Goal: Transaction & Acquisition: Obtain resource

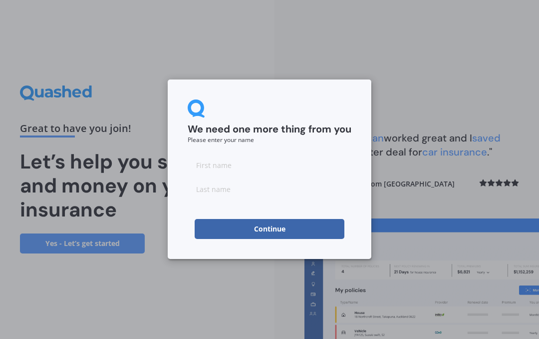
click at [216, 169] on input at bounding box center [270, 165] width 164 height 20
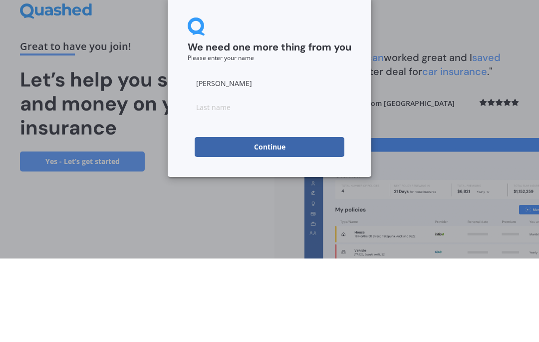
type input "[PERSON_NAME]"
click at [207, 180] on input at bounding box center [270, 190] width 164 height 20
type input "[PERSON_NAME]"
click at [281, 220] on button "Continue" at bounding box center [270, 230] width 150 height 20
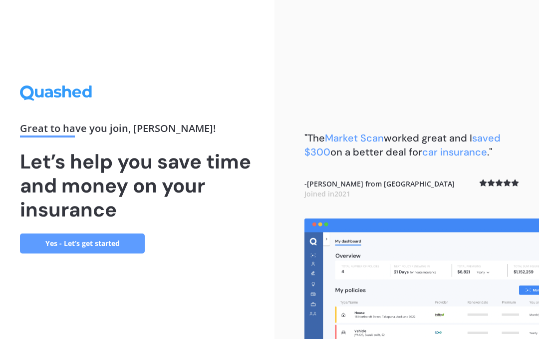
click at [70, 244] on link "Yes - Let’s get started" at bounding box center [82, 243] width 125 height 20
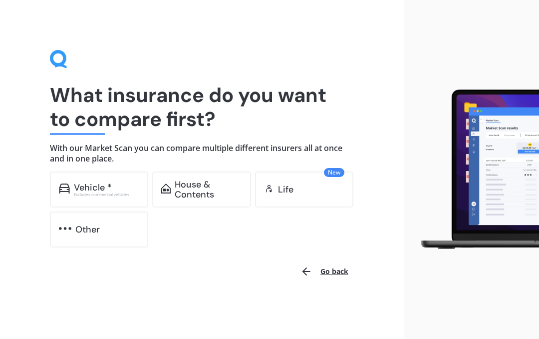
click at [194, 189] on div "House & Contents" at bounding box center [208, 189] width 67 height 20
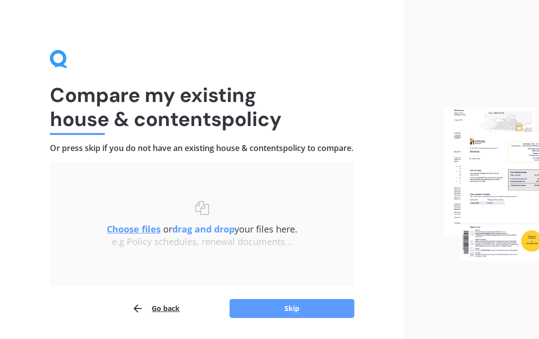
click at [300, 316] on button "Skip" at bounding box center [292, 308] width 125 height 19
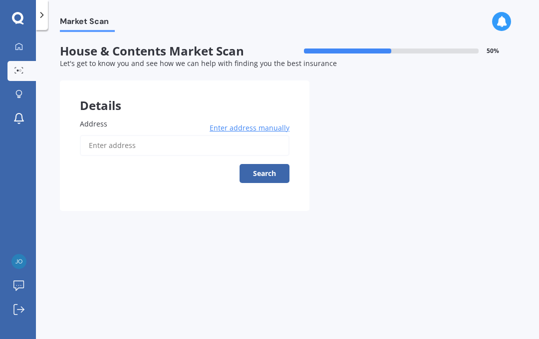
click at [98, 147] on input "Address" at bounding box center [185, 145] width 210 height 21
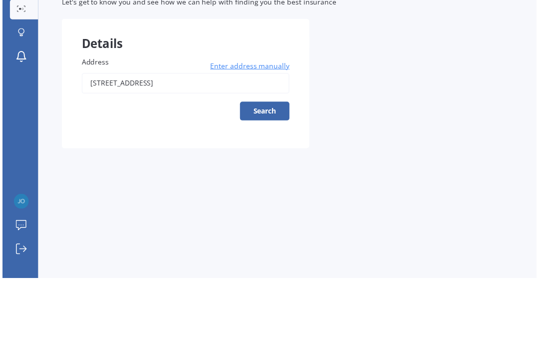
type input "[STREET_ADDRESS]"
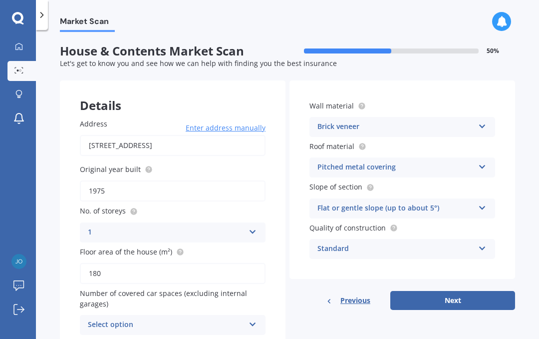
click at [102, 263] on input "180" at bounding box center [173, 273] width 186 height 21
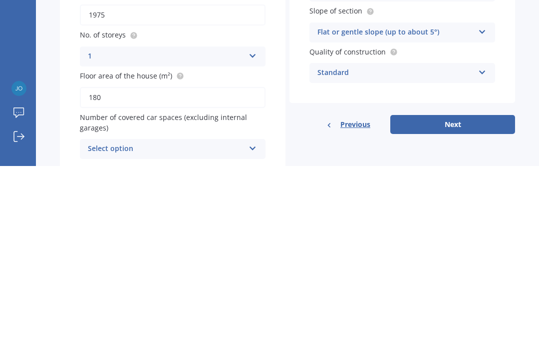
click at [109, 263] on input "180" at bounding box center [173, 273] width 186 height 21
type input "1"
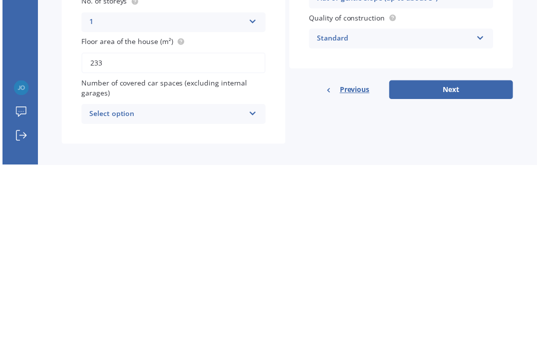
scroll to position [33, 0]
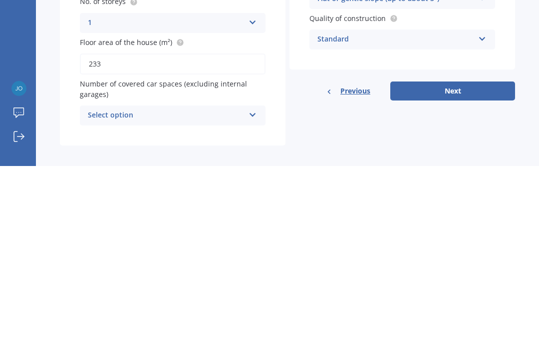
type input "233"
click at [98, 285] on div "Select option" at bounding box center [166, 291] width 157 height 12
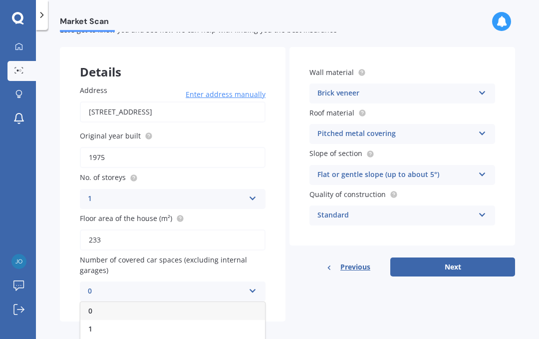
click at [97, 329] on div "1" at bounding box center [172, 329] width 185 height 18
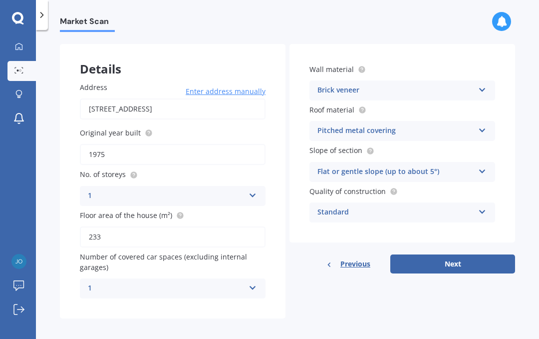
scroll to position [36, 0]
click at [482, 91] on icon at bounding box center [482, 87] width 8 height 7
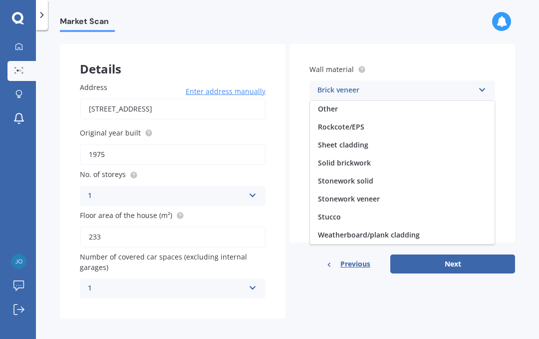
scroll to position [91, 0]
click at [395, 233] on span "Weatherboard/plank cladding" at bounding box center [369, 234] width 102 height 9
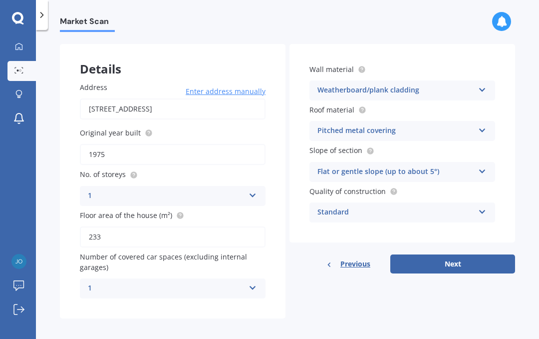
click at [459, 265] on button "Next" at bounding box center [452, 263] width 125 height 19
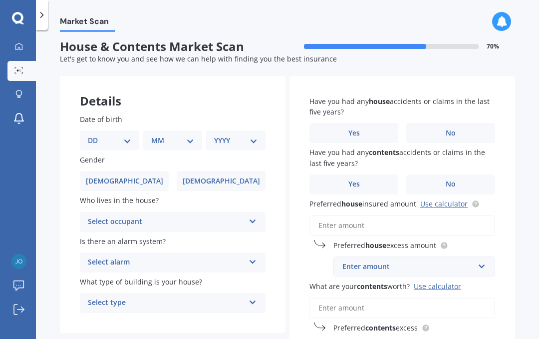
scroll to position [0, 0]
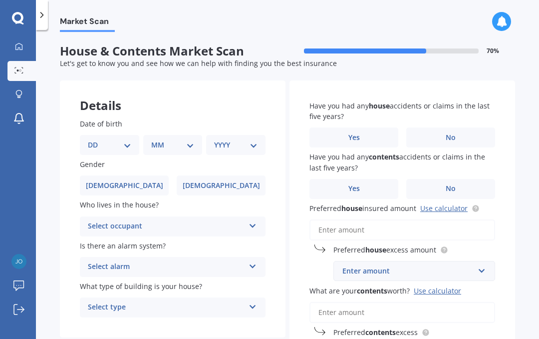
click at [130, 146] on select "DD 01 02 03 04 05 06 07 08 09 10 11 12 13 14 15 16 17 18 19 20 21 22 23 24 25 2…" at bounding box center [109, 144] width 43 height 11
select select "23"
click at [194, 143] on select "MM 01 02 03 04 05 06 07 08 09 10 11 12" at bounding box center [174, 144] width 39 height 11
select select "12"
click at [254, 140] on select "YYYY 2009 2008 2007 2006 2005 2004 2003 2002 2001 2000 1999 1998 1997 1996 1995…" at bounding box center [233, 144] width 39 height 11
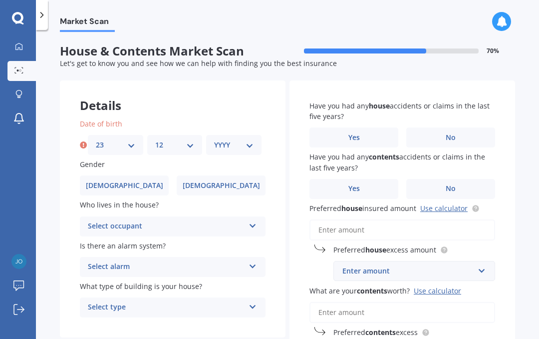
select select "1962"
click at [134, 188] on label "[DEMOGRAPHIC_DATA]" at bounding box center [124, 185] width 89 height 20
click at [0, 0] on input "[DEMOGRAPHIC_DATA]" at bounding box center [0, 0] width 0 height 0
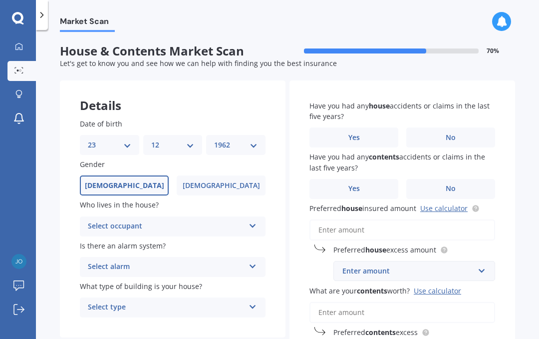
click at [255, 223] on icon at bounding box center [253, 223] width 8 height 7
click at [104, 243] on span "Owner" at bounding box center [99, 245] width 22 height 9
click at [229, 186] on span "[DEMOGRAPHIC_DATA]" at bounding box center [221, 185] width 77 height 8
click at [0, 0] on input "[DEMOGRAPHIC_DATA]" at bounding box center [0, 0] width 0 height 0
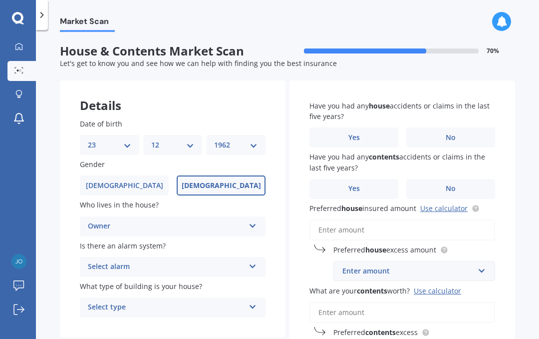
click at [130, 144] on select "DD 01 02 03 04 05 06 07 08 09 10 11 12 13 14 15 16 17 18 19 20 21 22 23 24 25 2…" at bounding box center [109, 144] width 43 height 11
select select "03"
click at [194, 143] on select "MM 01 02 03 04 05 06 07 08 09 10 11 12" at bounding box center [172, 144] width 43 height 11
select select "10"
click at [257, 146] on select "YYYY 2009 2008 2007 2006 2005 2004 2003 2002 2001 2000 1999 1998 1997 1996 1995…" at bounding box center [235, 144] width 43 height 11
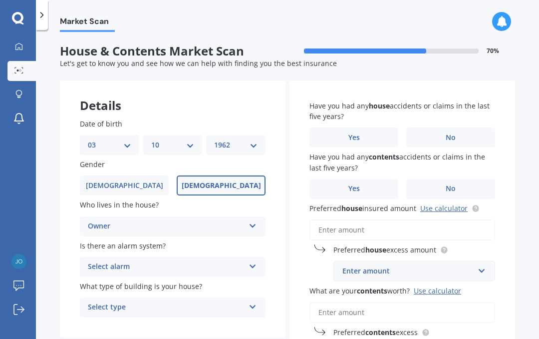
select select "1964"
click at [256, 264] on icon at bounding box center [253, 264] width 8 height 7
click at [97, 317] on span "No" at bounding box center [93, 321] width 10 height 9
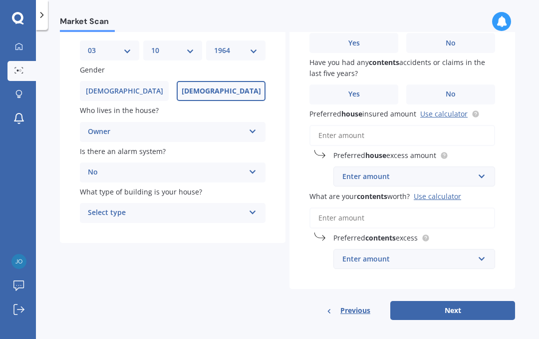
scroll to position [94, 0]
click at [256, 207] on icon at bounding box center [253, 210] width 8 height 7
click at [113, 227] on span "Freestanding" at bounding box center [110, 231] width 44 height 9
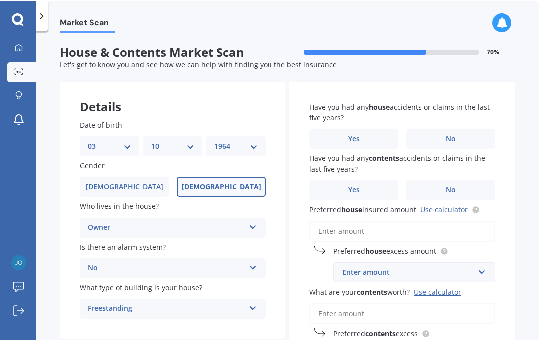
scroll to position [0, 0]
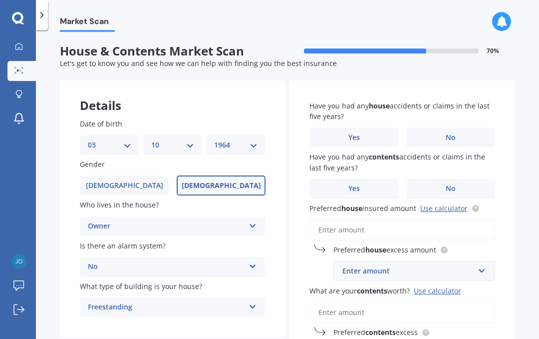
click at [452, 138] on span "No" at bounding box center [451, 137] width 10 height 8
click at [0, 0] on input "No" at bounding box center [0, 0] width 0 height 0
click at [450, 185] on span "No" at bounding box center [451, 188] width 10 height 8
click at [0, 0] on input "No" at bounding box center [0, 0] width 0 height 0
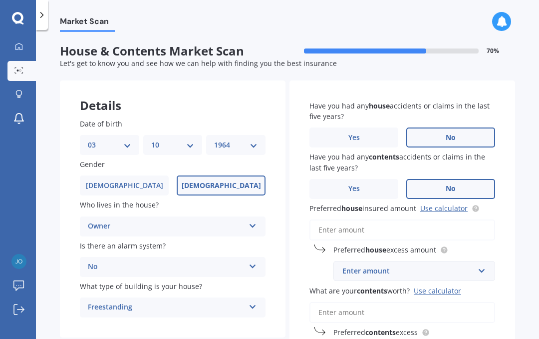
click at [445, 209] on link "Use calculator" at bounding box center [443, 207] width 47 height 9
click at [418, 246] on span "Preferred house excess amount" at bounding box center [385, 249] width 103 height 9
click at [445, 248] on icon at bounding box center [444, 249] width 2 height 2
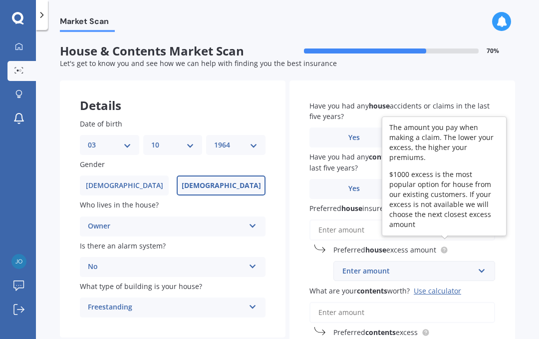
click at [520, 210] on div "Market Scan House & Contents Market Scan 70 % Let's get to know you and see how…" at bounding box center [287, 186] width 503 height 309
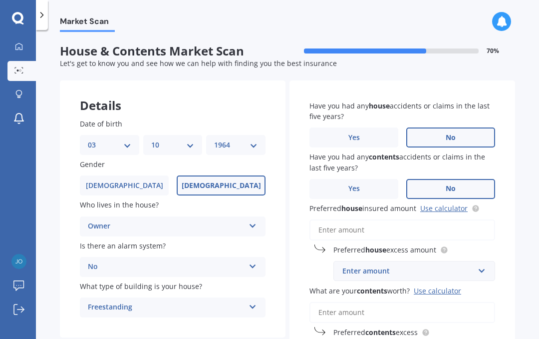
click at [341, 226] on input "Preferred house insured amount Use calculator" at bounding box center [403, 229] width 186 height 21
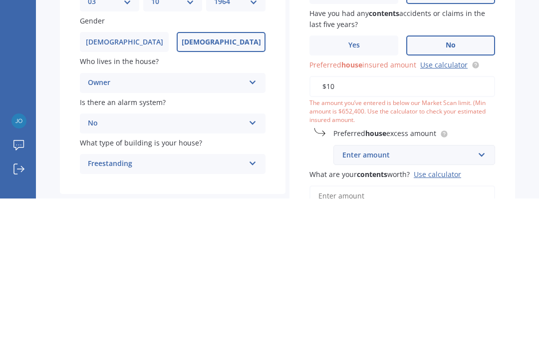
type input "$1"
type input "$755,000"
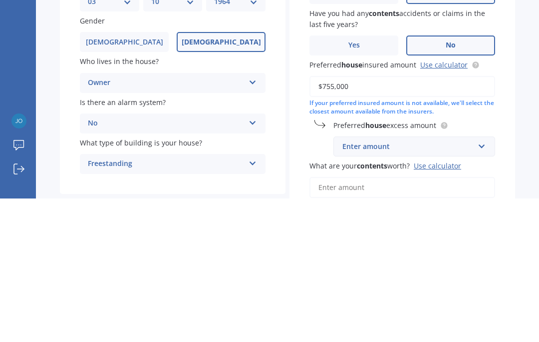
click at [370, 284] on div "Enter amount" at bounding box center [409, 289] width 132 height 11
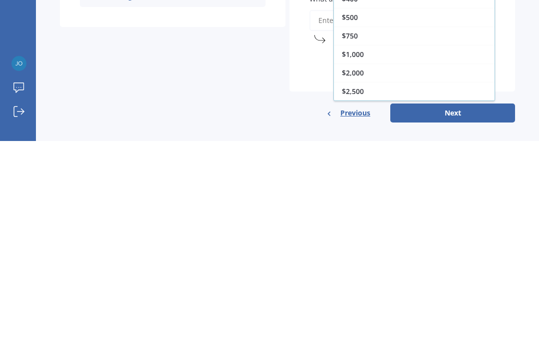
scroll to position [18, 0]
click at [356, 287] on span "$2,500" at bounding box center [353, 291] width 22 height 9
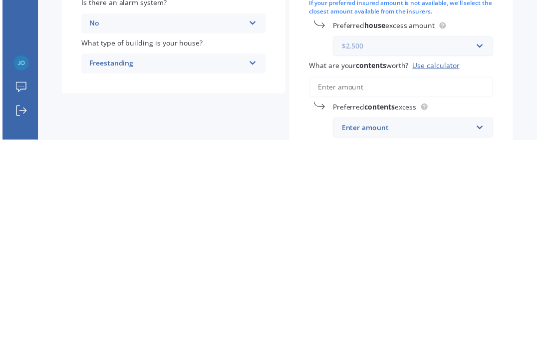
scroll to position [42, 0]
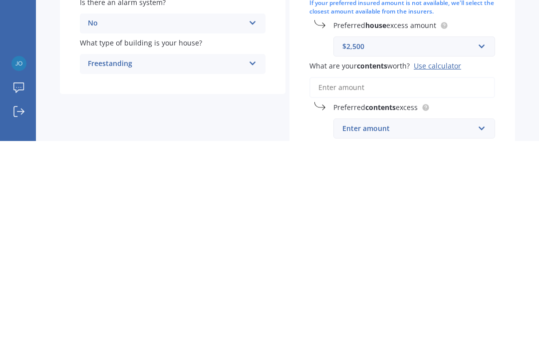
click at [358, 278] on input "What are your contents worth? Use calculator" at bounding box center [403, 288] width 186 height 21
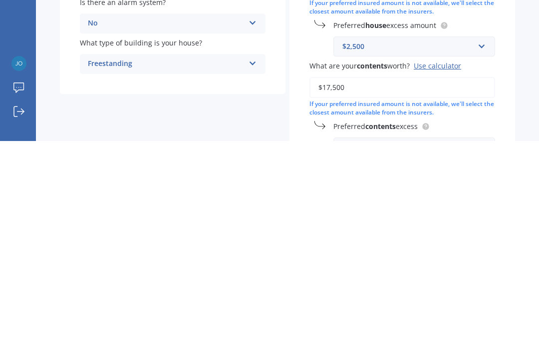
type input "$175,000"
click at [394, 322] on b "contents" at bounding box center [381, 326] width 30 height 9
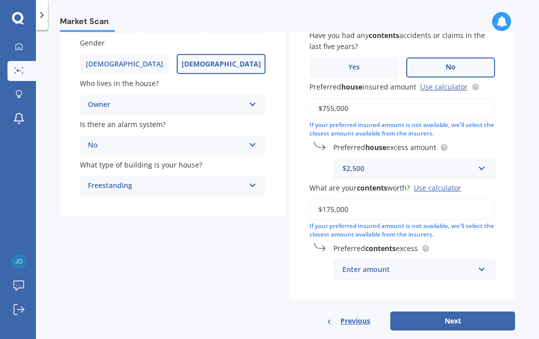
scroll to position [121, 0]
click at [482, 260] on input "text" at bounding box center [411, 269] width 153 height 19
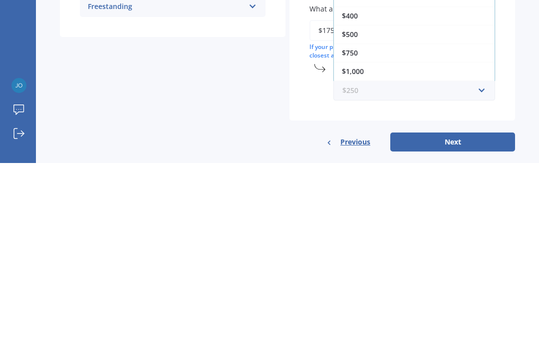
scroll to position [0, 0]
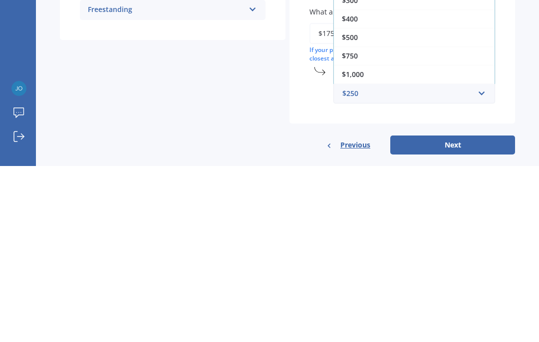
click at [358, 208] on span "$500" at bounding box center [350, 212] width 16 height 9
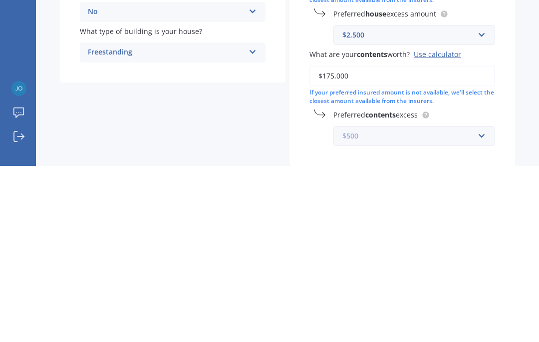
scroll to position [78, 0]
click at [379, 206] on div "$2,500" at bounding box center [409, 211] width 132 height 11
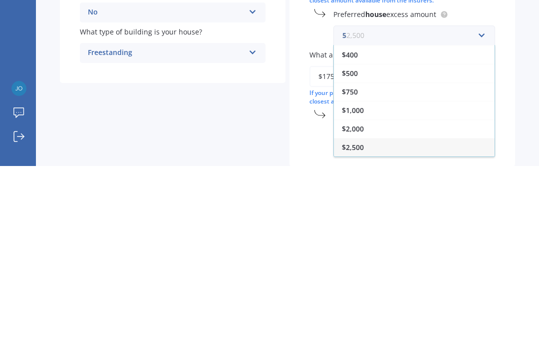
scroll to position [0, 0]
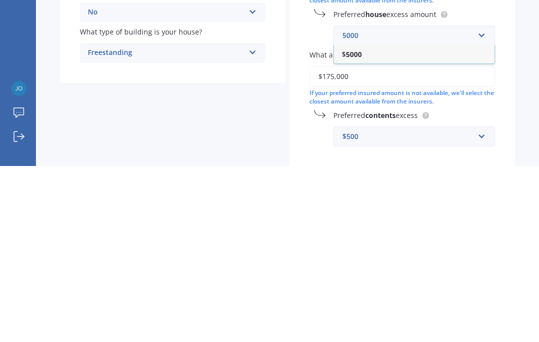
type input "5000"
click at [361, 225] on b "5000" at bounding box center [354, 229] width 16 height 9
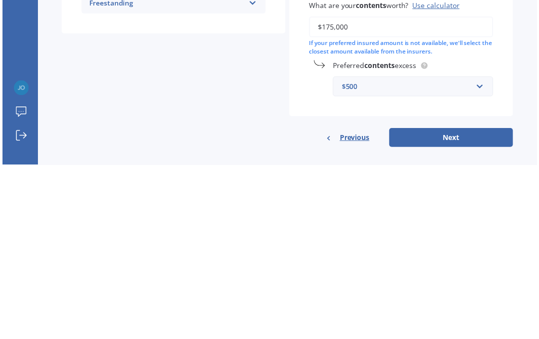
scroll to position [127, 0]
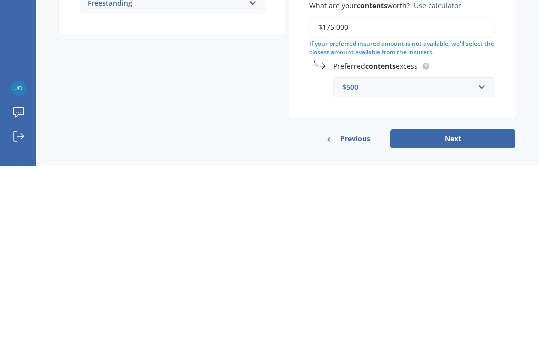
click at [456, 305] on button "Next" at bounding box center [452, 314] width 125 height 19
select select "03"
select select "10"
select select "1964"
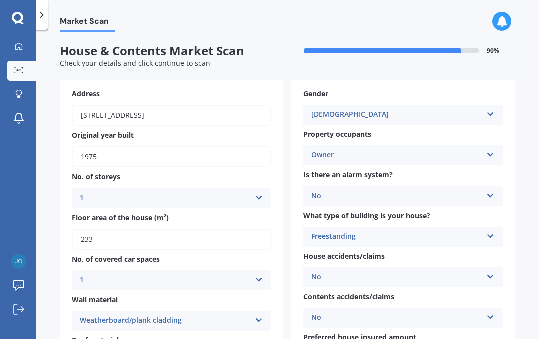
scroll to position [0, 0]
click at [492, 155] on icon at bounding box center [490, 152] width 8 height 7
click at [489, 155] on icon at bounding box center [490, 152] width 8 height 7
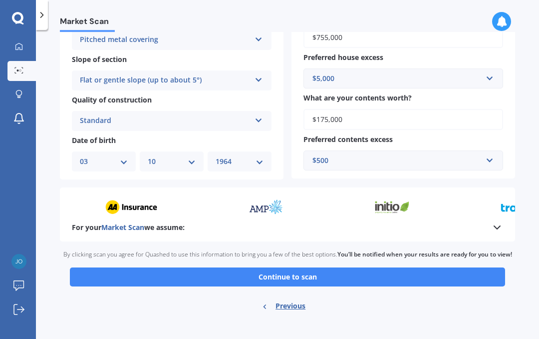
scroll to position [321, 0]
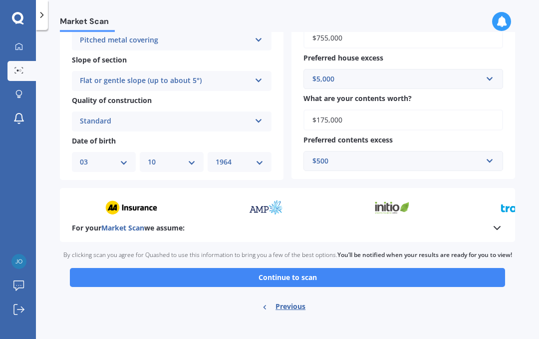
click at [288, 272] on button "Continue to scan" at bounding box center [287, 277] width 435 height 19
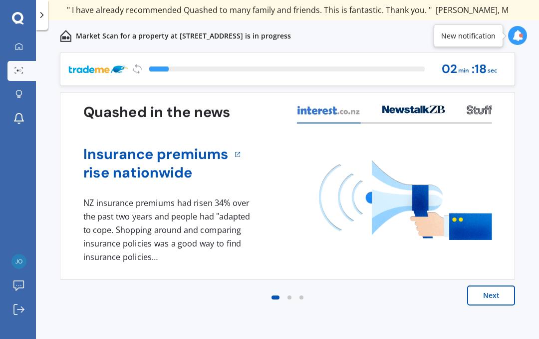
click at [490, 298] on button "Next" at bounding box center [491, 295] width 48 height 20
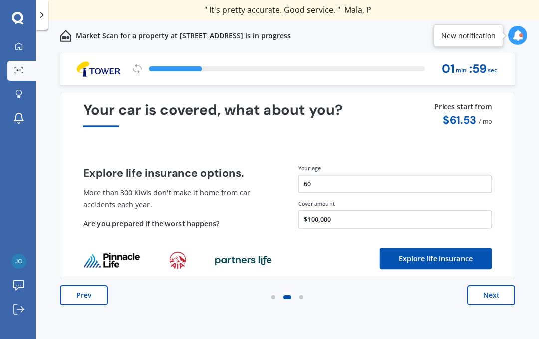
click at [491, 296] on button "Next" at bounding box center [491, 295] width 48 height 20
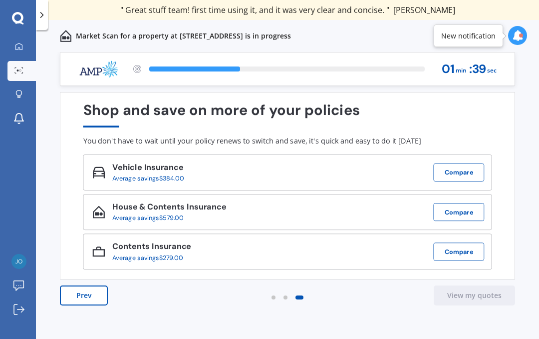
click at [471, 300] on button "View my quotes" at bounding box center [474, 295] width 81 height 20
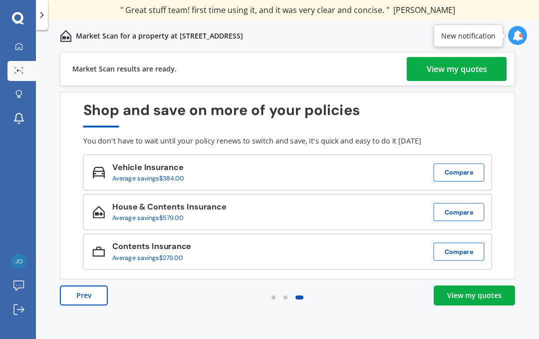
click at [475, 298] on div "View my quotes" at bounding box center [474, 295] width 54 height 10
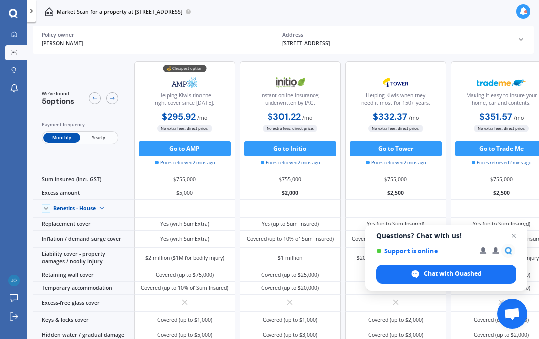
click at [96, 143] on span "Yearly" at bounding box center [98, 138] width 36 height 10
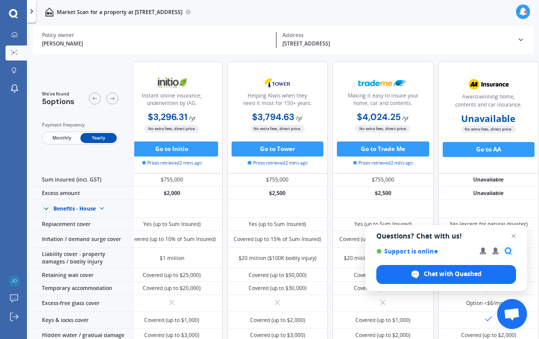
scroll to position [0, 158]
click at [515, 235] on span "Close chat" at bounding box center [514, 236] width 12 height 12
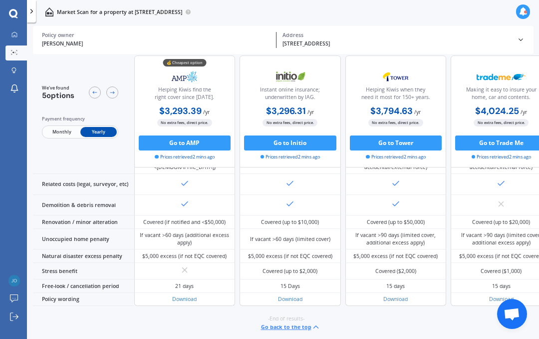
scroll to position [487, 0]
click at [14, 56] on div at bounding box center [13, 53] width 11 height 6
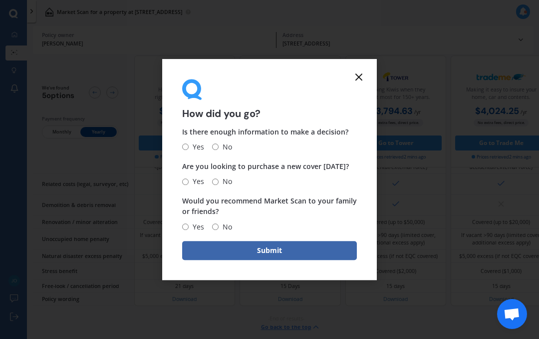
click at [185, 148] on input "Yes" at bounding box center [185, 147] width 6 height 6
radio input "true"
click at [219, 182] on input "No" at bounding box center [215, 181] width 6 height 6
radio input "true"
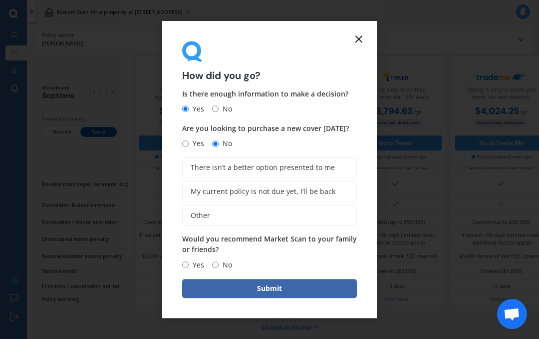
click at [229, 190] on span "My current policy is not due yet, I’ll be back" at bounding box center [263, 191] width 145 height 8
click at [0, 0] on input "My current policy is not due yet, I’ll be back" at bounding box center [0, 0] width 0 height 0
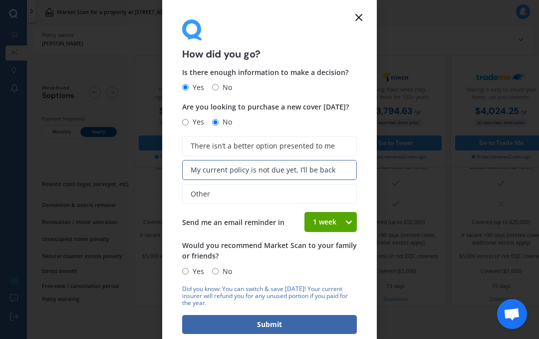
click at [189, 268] on input "Yes" at bounding box center [185, 271] width 6 height 6
radio input "true"
click at [280, 315] on button "Submit" at bounding box center [269, 324] width 175 height 19
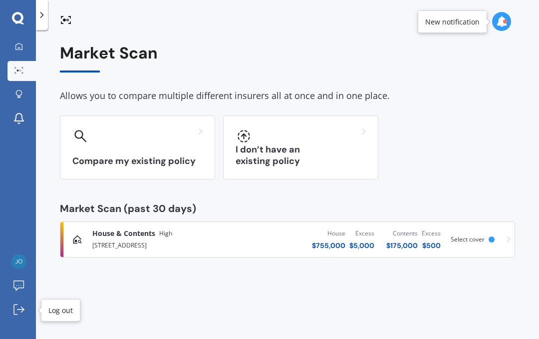
click at [17, 314] on icon at bounding box center [15, 309] width 3 height 10
